Goal: Find specific page/section: Find specific page/section

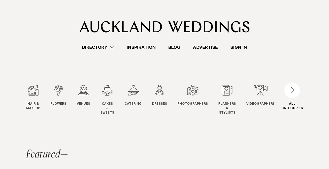
click at [295, 88] on div "button" at bounding box center [293, 90] width 16 height 16
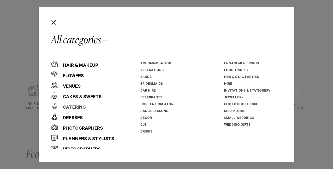
scroll to position [30, 0]
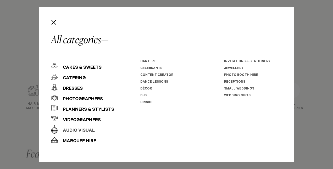
click at [78, 131] on div "Audio Visual" at bounding box center [76, 131] width 37 height 10
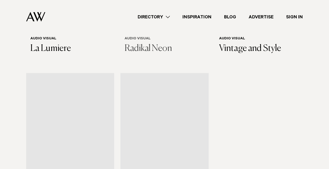
scroll to position [270, 0]
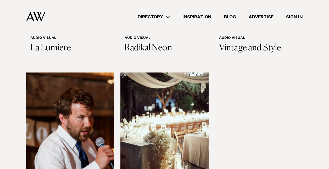
click at [163, 19] on link "Directory" at bounding box center [154, 16] width 45 height 7
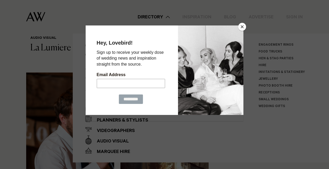
click at [246, 29] on div at bounding box center [164, 84] width 329 height 169
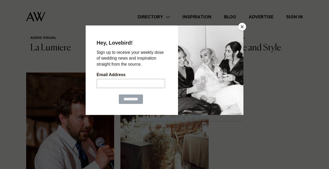
click at [246, 27] on button "Close" at bounding box center [242, 27] width 8 height 8
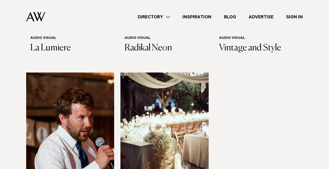
click at [164, 19] on link "Directory" at bounding box center [154, 16] width 45 height 7
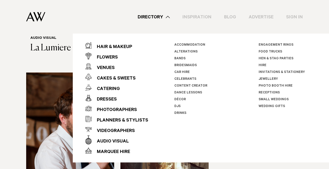
click at [176, 105] on link "DJs" at bounding box center [178, 107] width 6 height 4
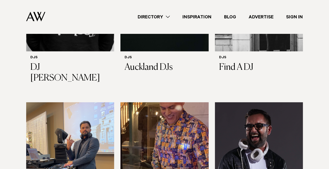
scroll to position [599, 0]
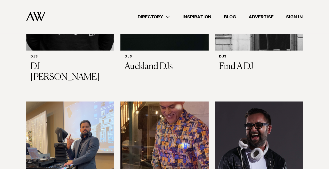
click at [182, 104] on img at bounding box center [165, 160] width 88 height 118
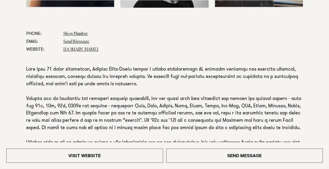
scroll to position [268, 0]
click at [84, 49] on link "[DOMAIN_NAME]" at bounding box center [80, 50] width 35 height 4
